Goal: Information Seeking & Learning: Find specific fact

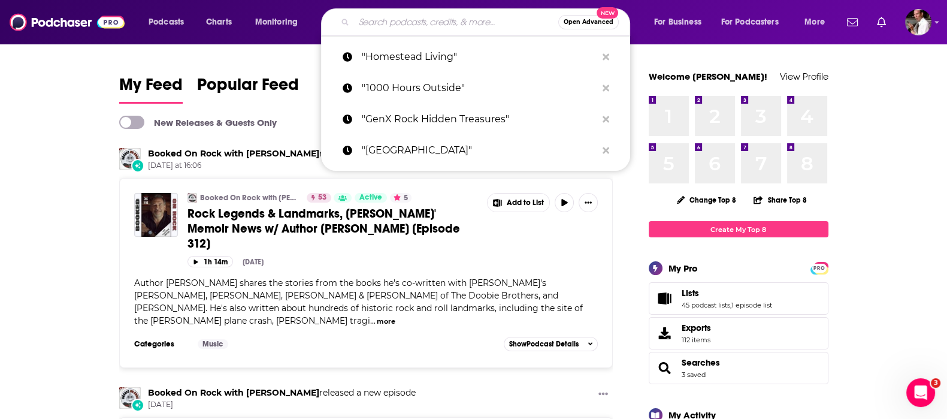
click at [417, 22] on input "Search podcasts, credits, & more..." at bounding box center [456, 22] width 204 height 19
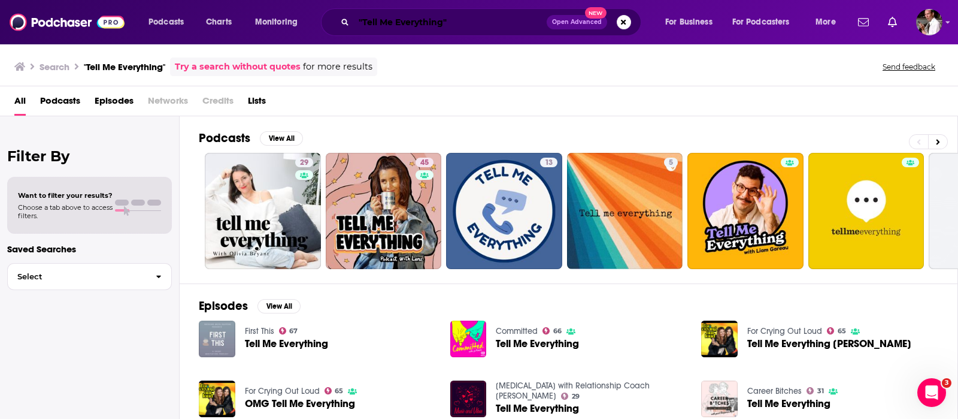
click at [364, 20] on input ""Tell Me Everything"" at bounding box center [450, 22] width 193 height 19
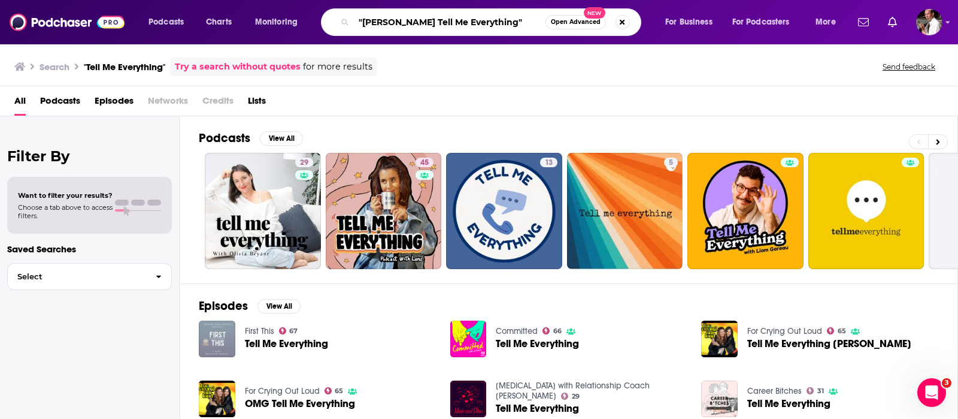
type input ""[PERSON_NAME] Tell Me Everything""
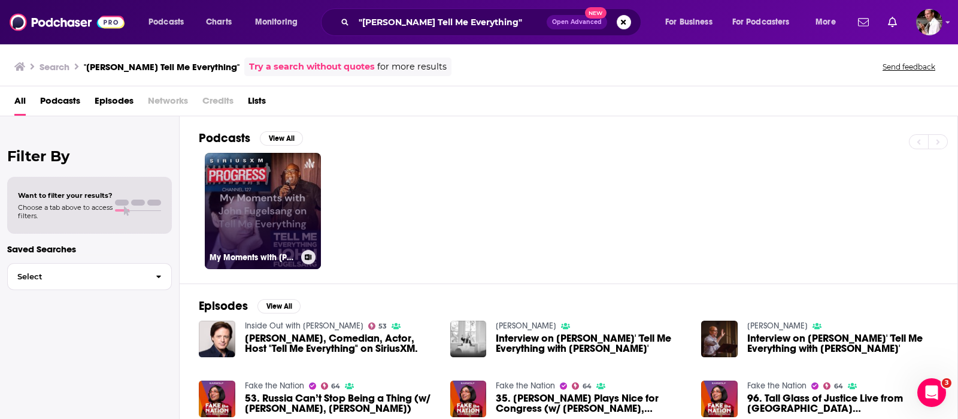
click at [267, 193] on link "My Moments with [PERSON_NAME] on Tell Me Everything" at bounding box center [263, 211] width 116 height 116
